Goal: Task Accomplishment & Management: Use online tool/utility

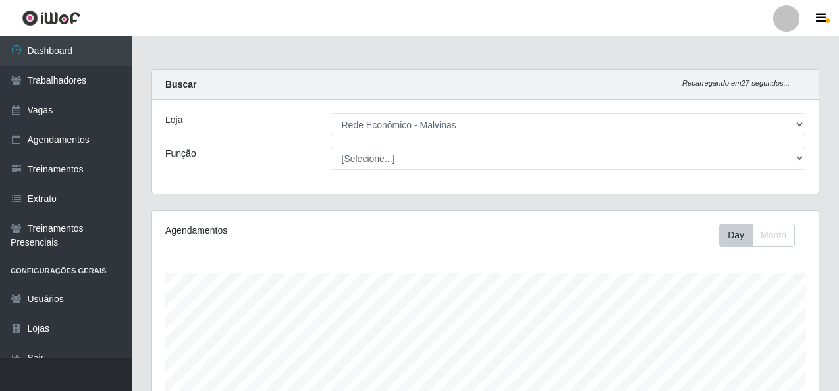
select select "194"
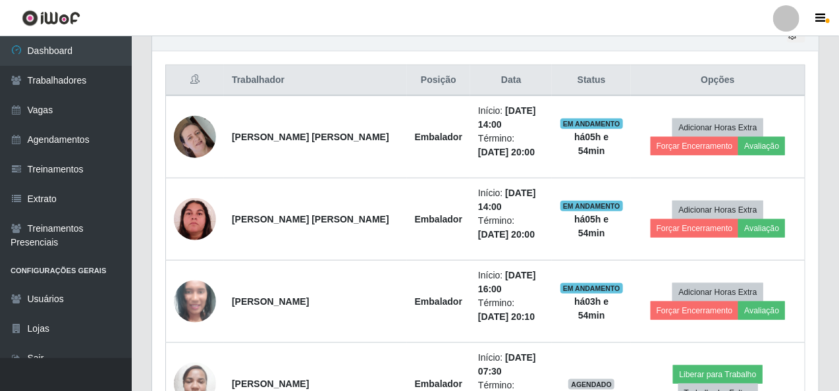
scroll to position [428, 0]
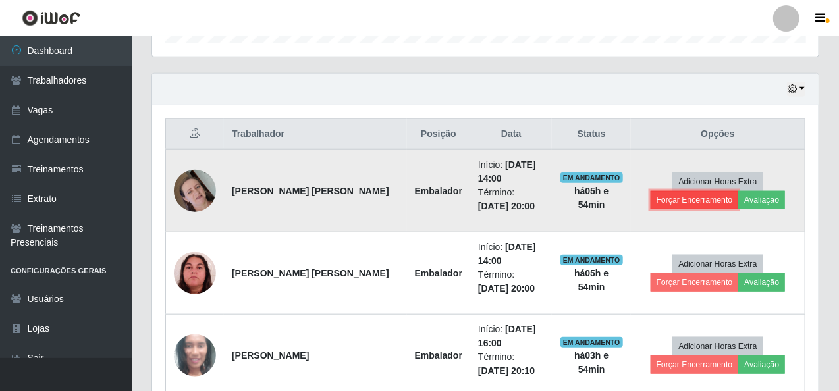
click at [677, 197] on td "Adicionar Horas Extra Forçar Encerramento Avaliação" at bounding box center [718, 191] width 174 height 83
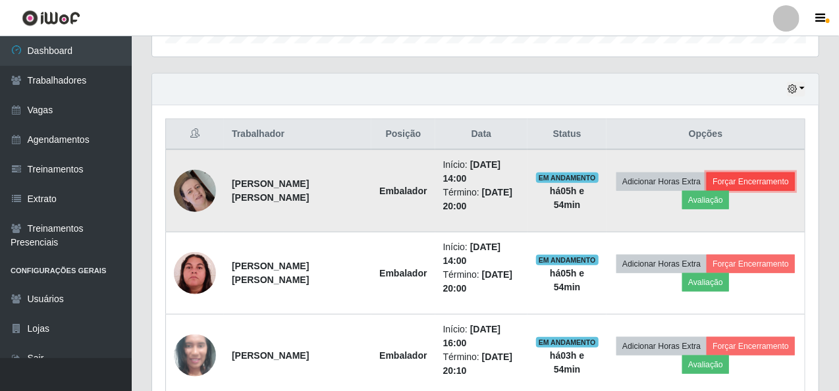
click at [756, 179] on button "Forçar Encerramento" at bounding box center [751, 182] width 88 height 18
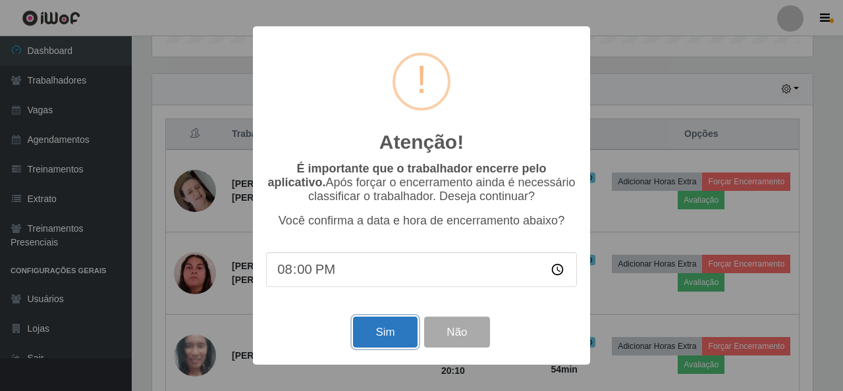
click at [364, 335] on button "Sim" at bounding box center [385, 332] width 64 height 31
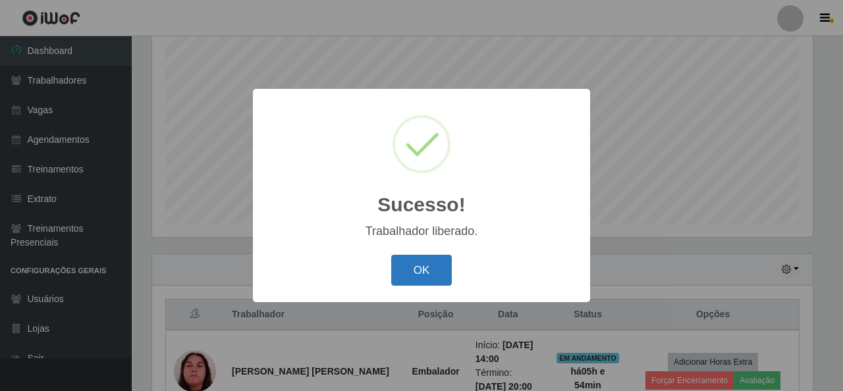
click at [424, 264] on button "OK" at bounding box center [421, 270] width 61 height 31
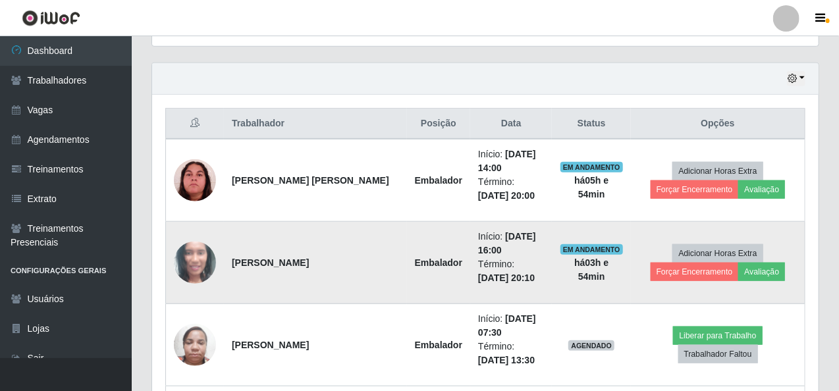
scroll to position [445, 0]
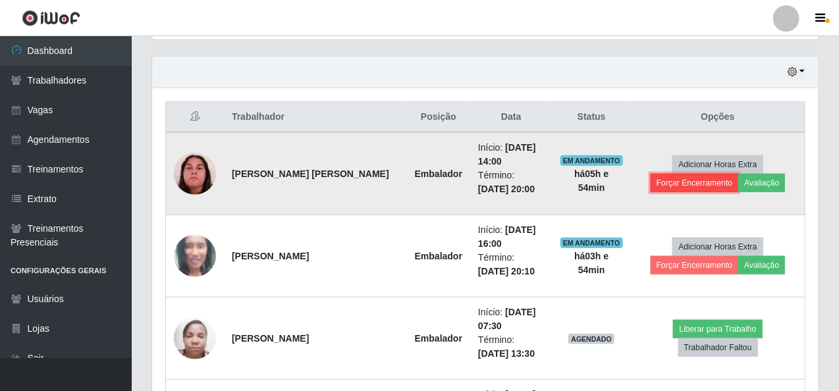
click at [706, 183] on button "Forçar Encerramento" at bounding box center [695, 183] width 88 height 18
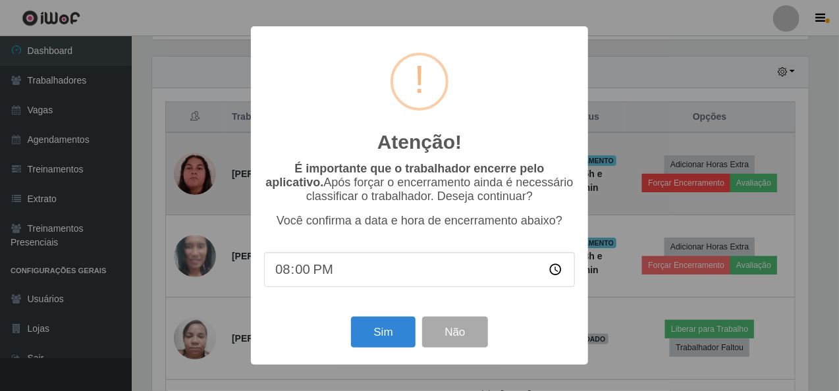
scroll to position [273, 662]
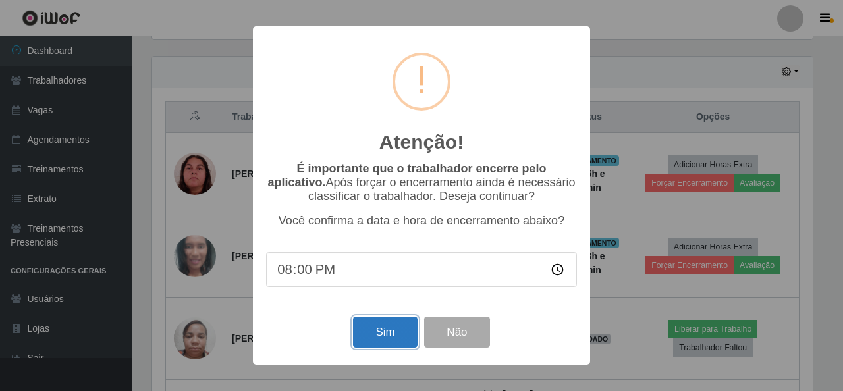
click at [366, 337] on button "Sim" at bounding box center [385, 332] width 64 height 31
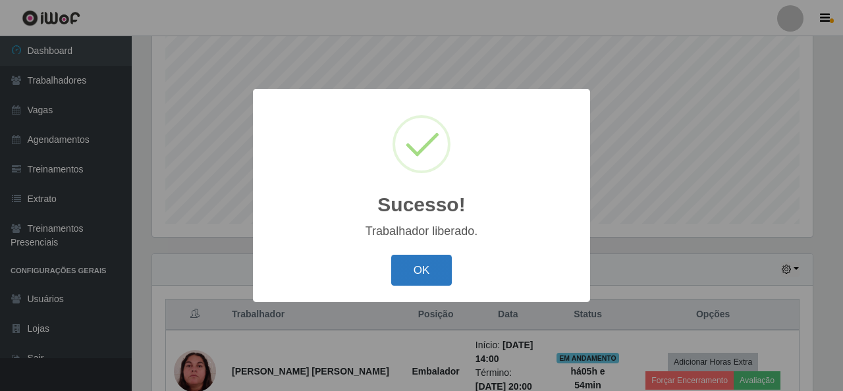
click at [422, 262] on button "OK" at bounding box center [421, 270] width 61 height 31
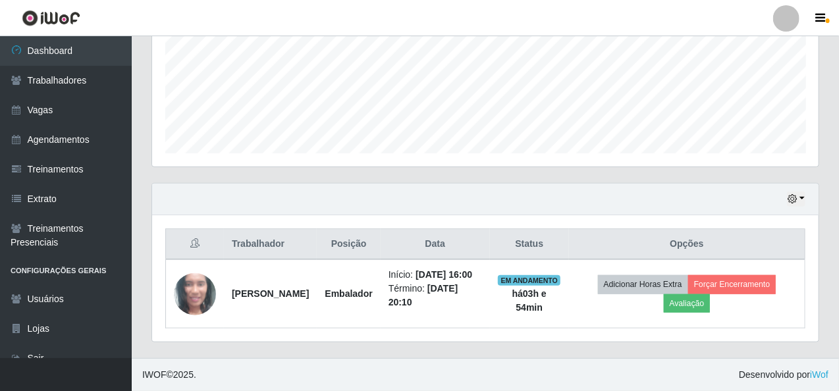
scroll to position [329, 0]
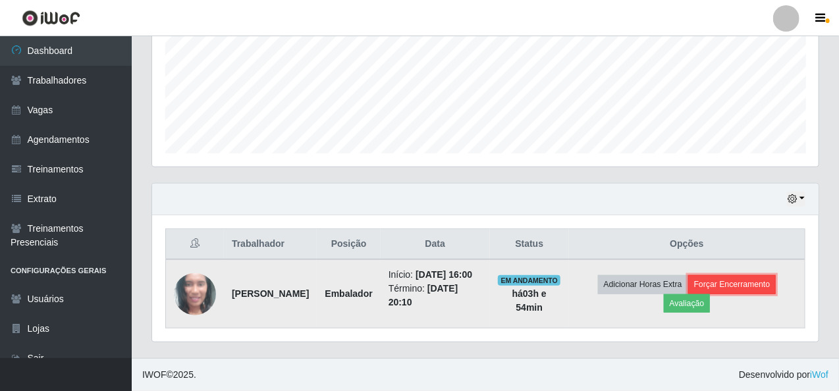
click at [743, 275] on button "Forçar Encerramento" at bounding box center [733, 284] width 88 height 18
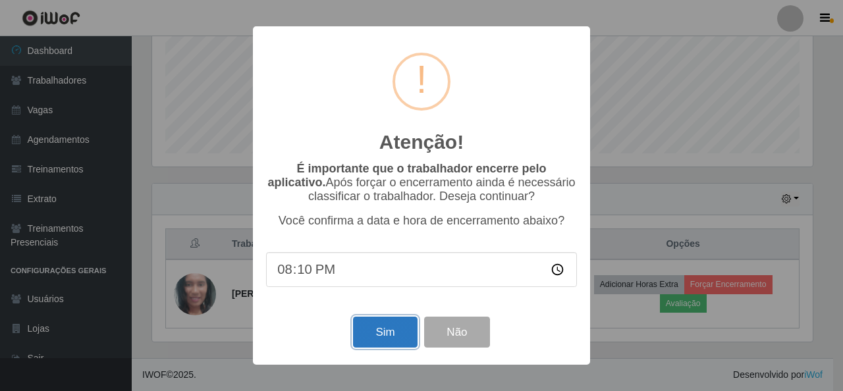
click at [378, 327] on button "Sim" at bounding box center [385, 332] width 64 height 31
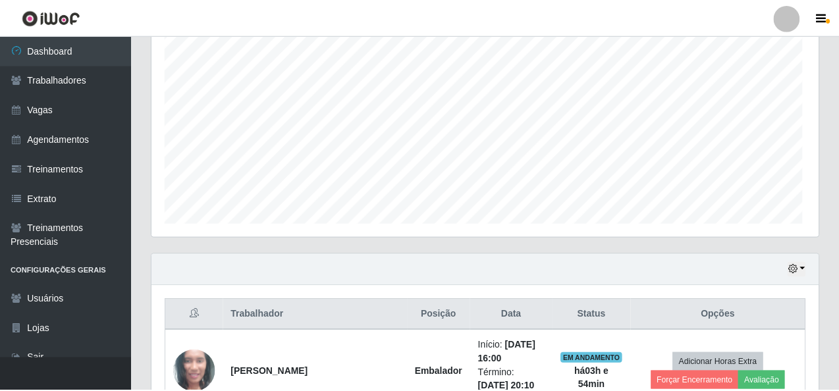
scroll to position [0, 0]
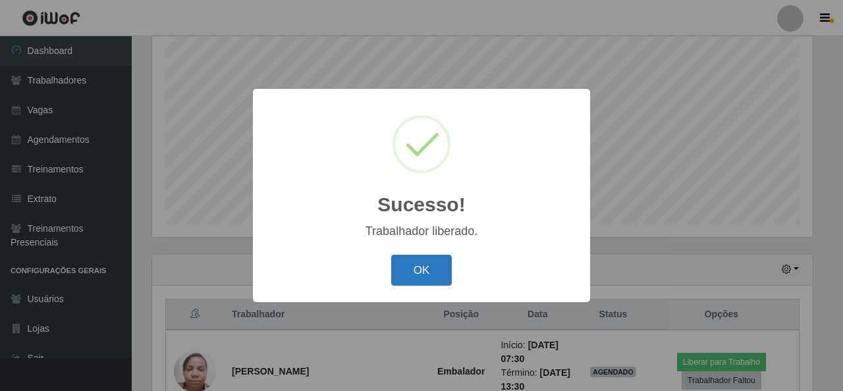
click at [432, 275] on button "OK" at bounding box center [421, 270] width 61 height 31
